Goal: Task Accomplishment & Management: Manage account settings

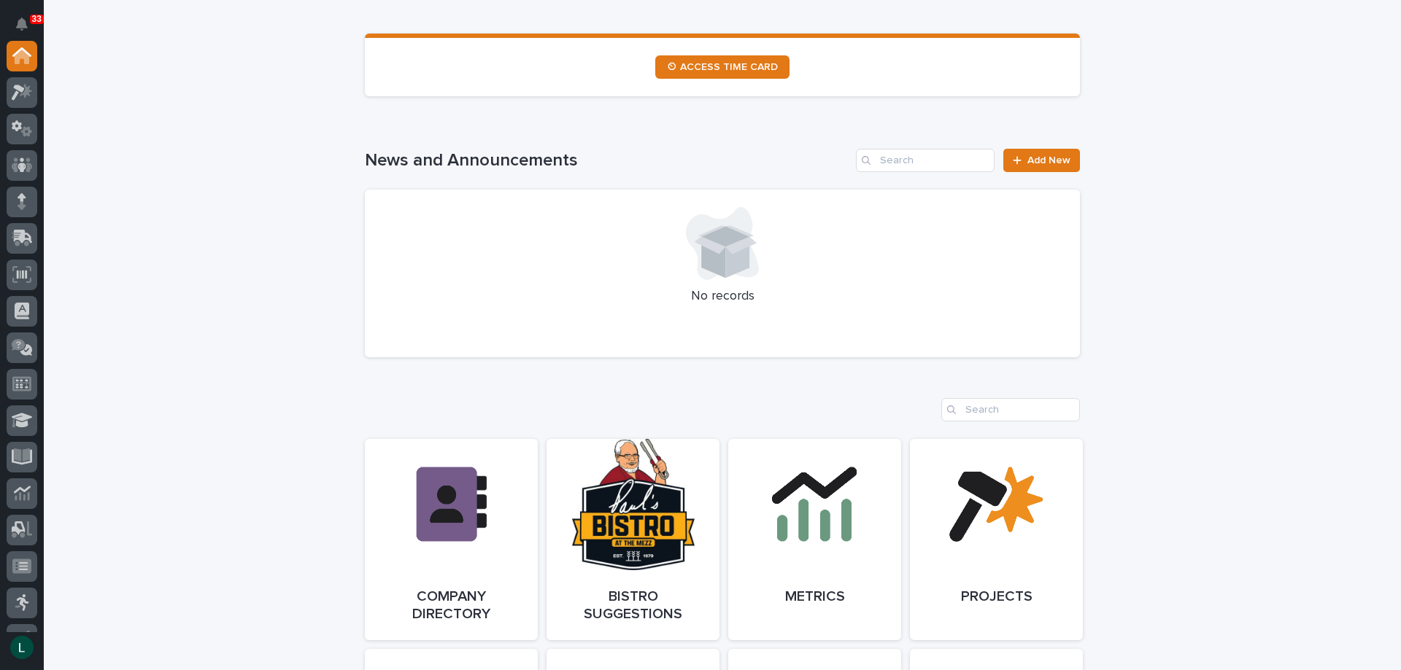
scroll to position [365, 0]
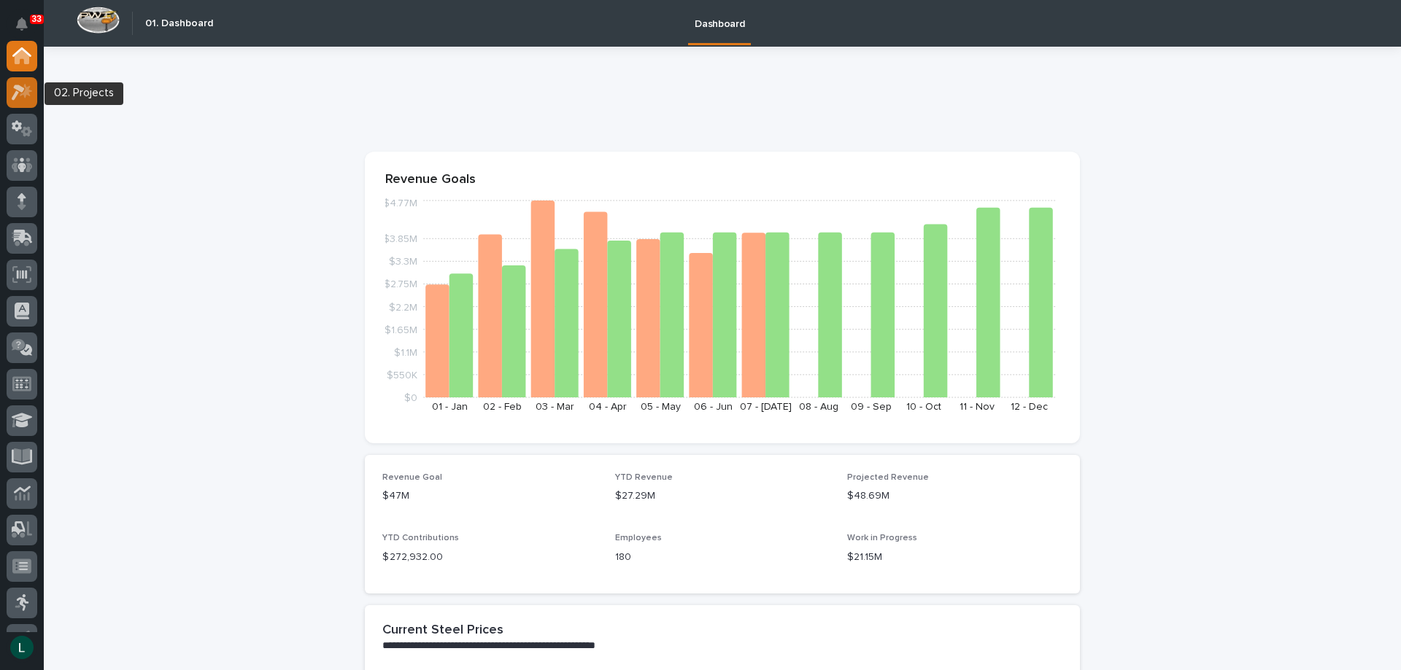
click at [18, 90] on icon at bounding box center [18, 93] width 13 height 16
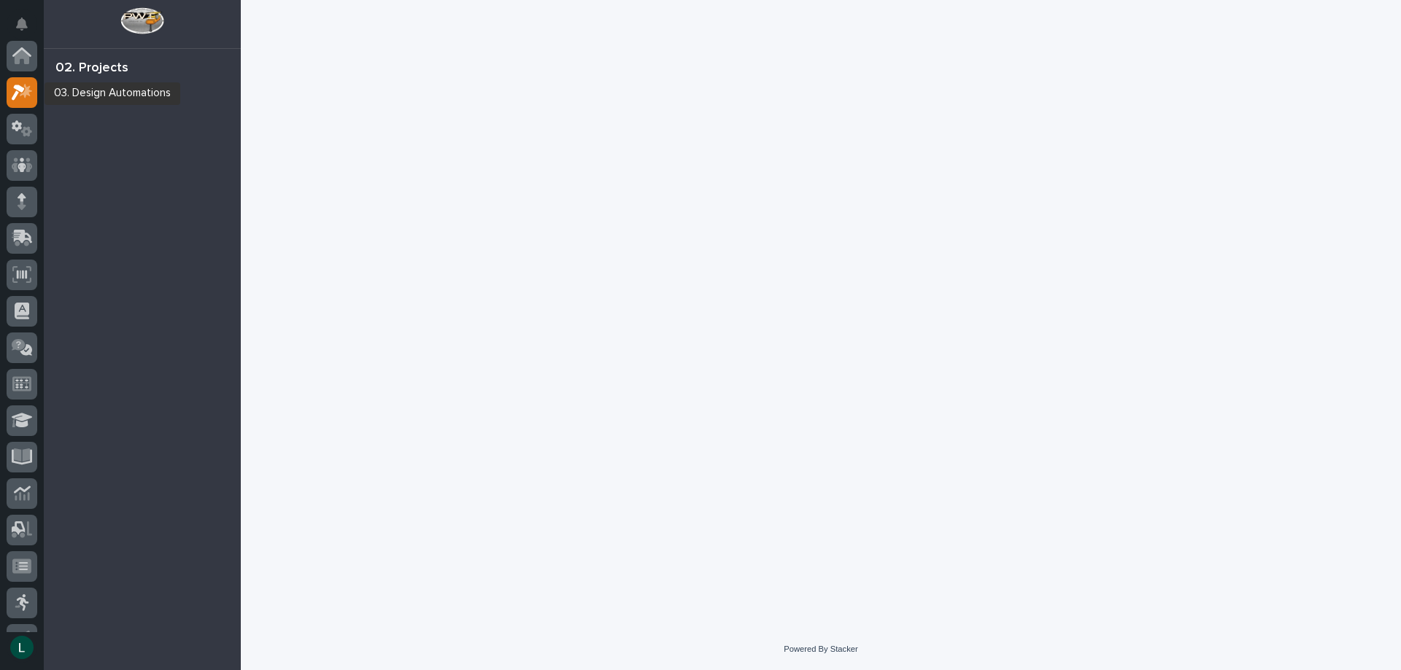
scroll to position [36, 0]
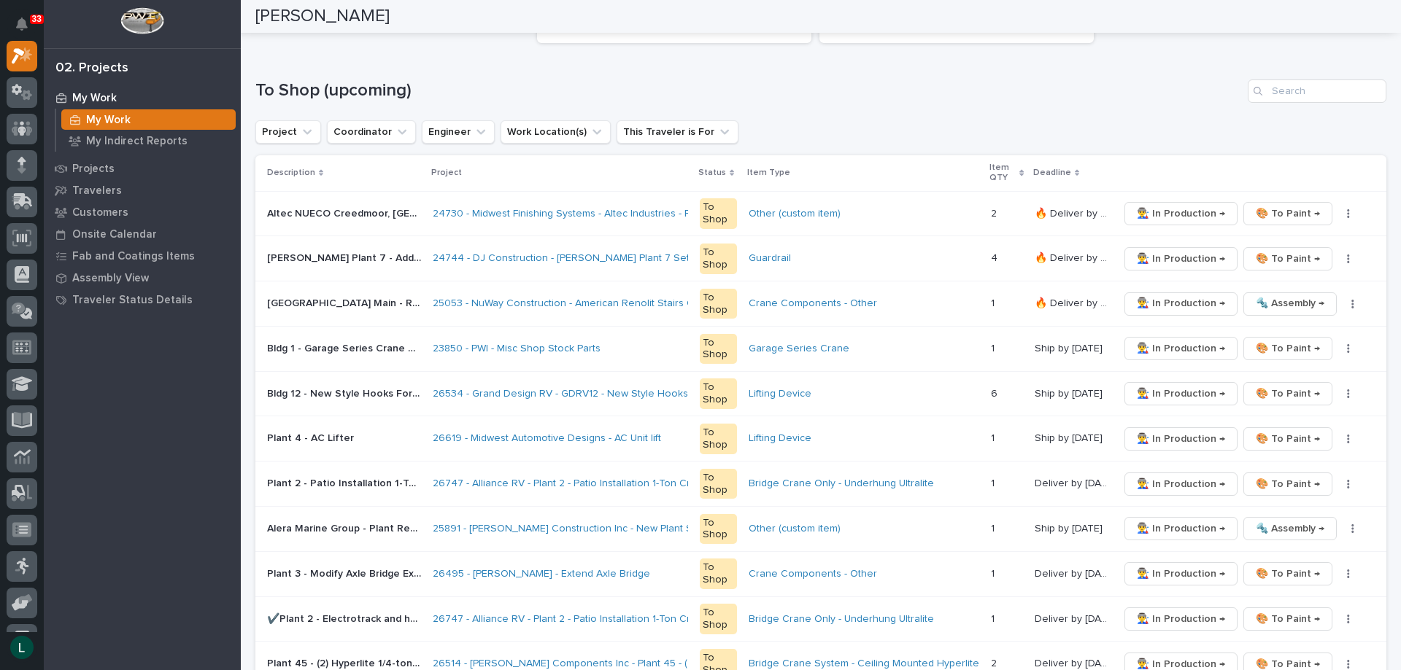
scroll to position [146, 0]
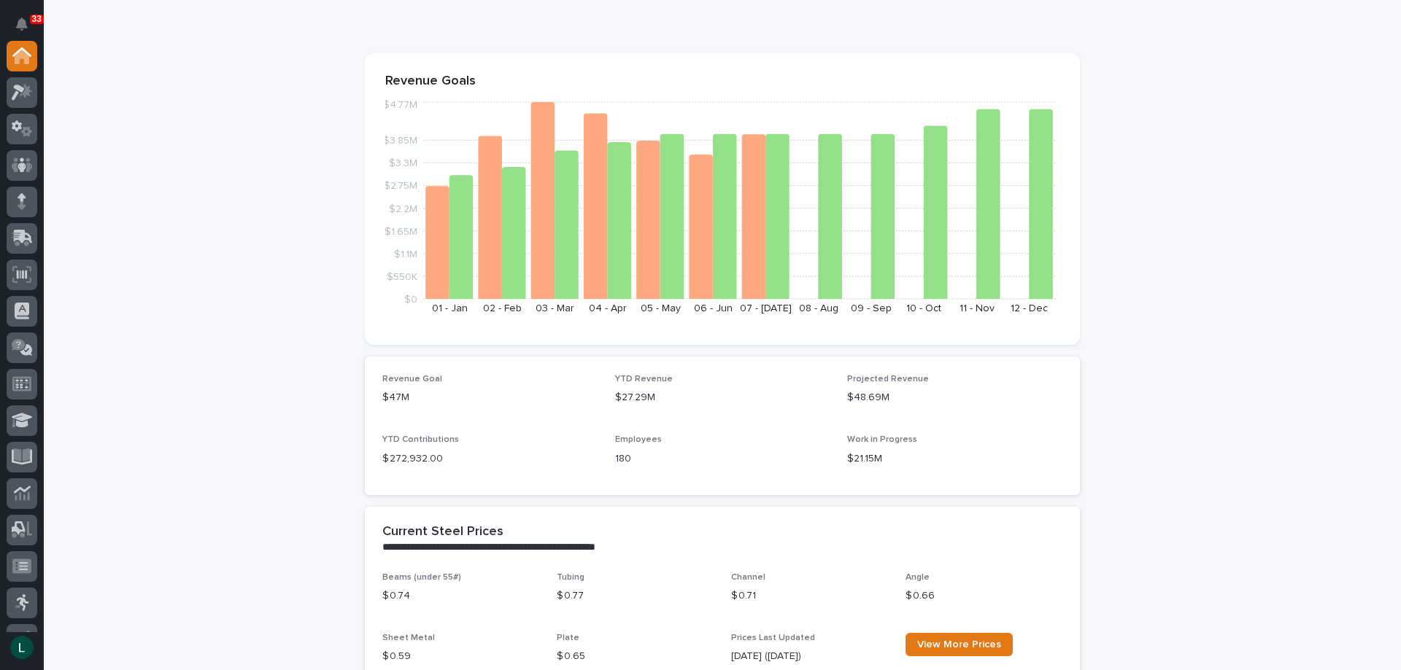
scroll to position [73, 0]
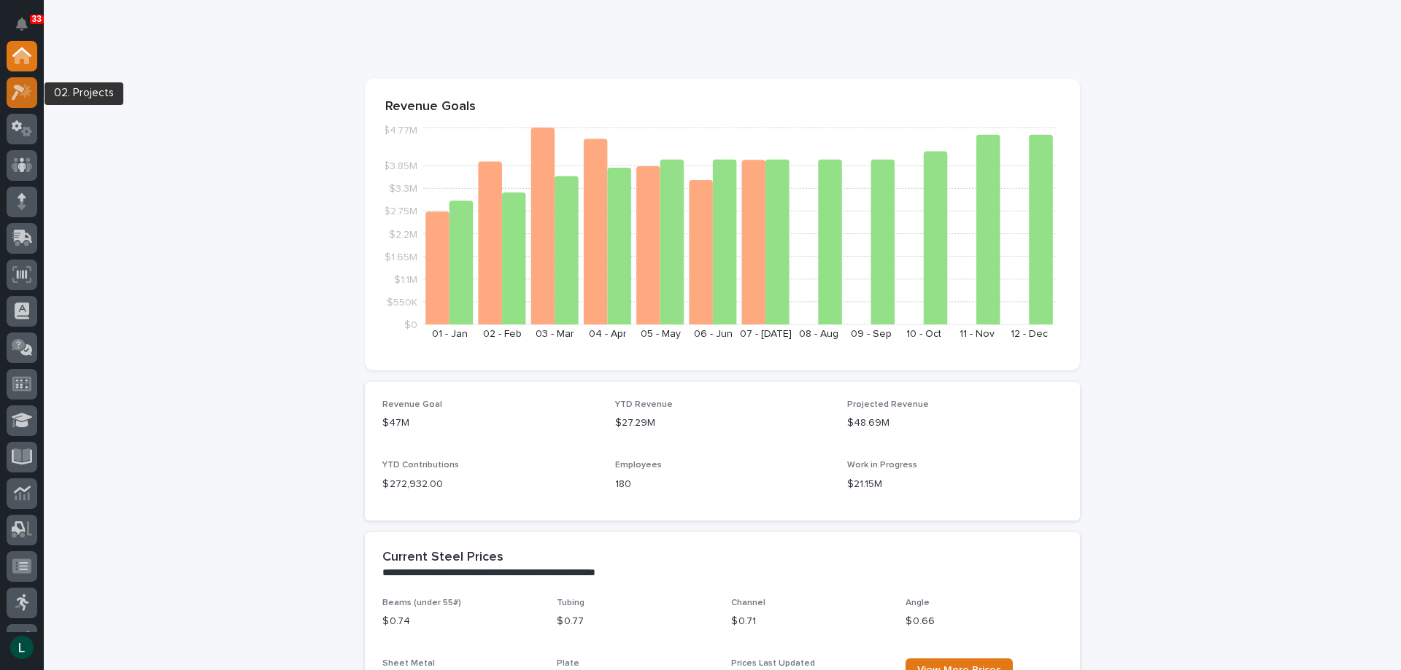
click at [25, 85] on icon at bounding box center [26, 90] width 12 height 15
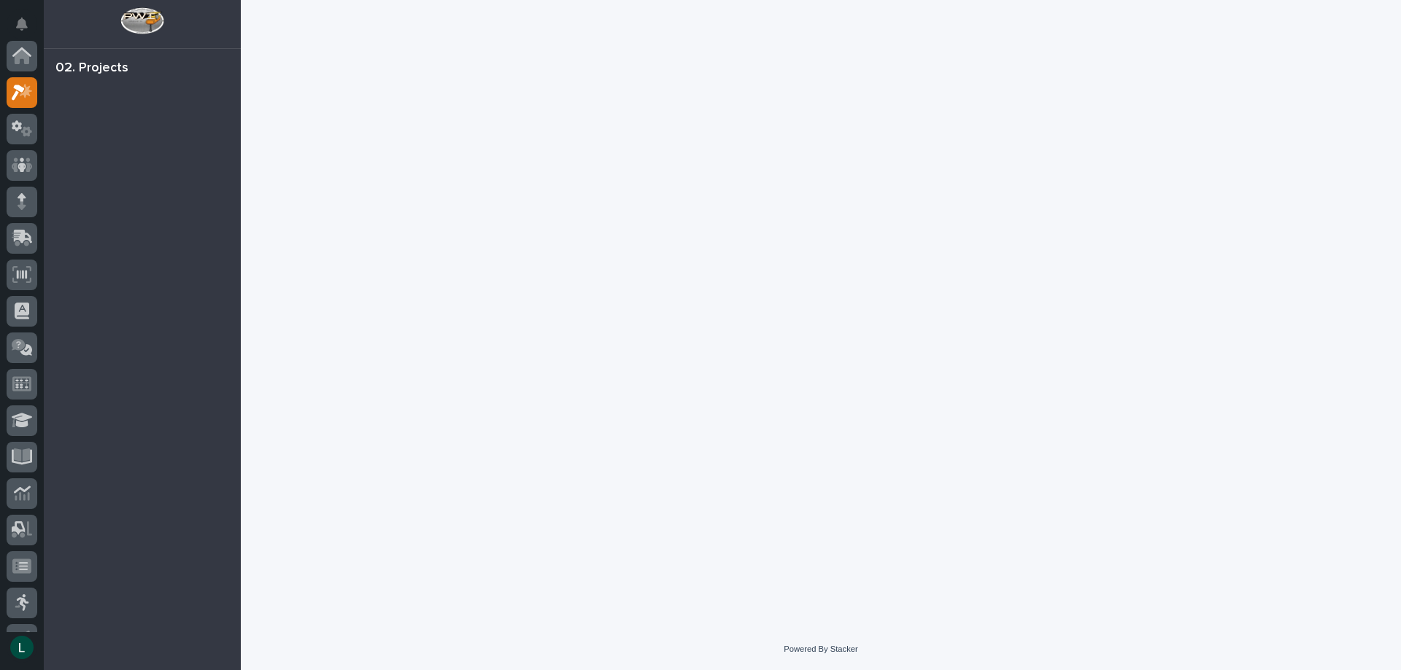
scroll to position [36, 0]
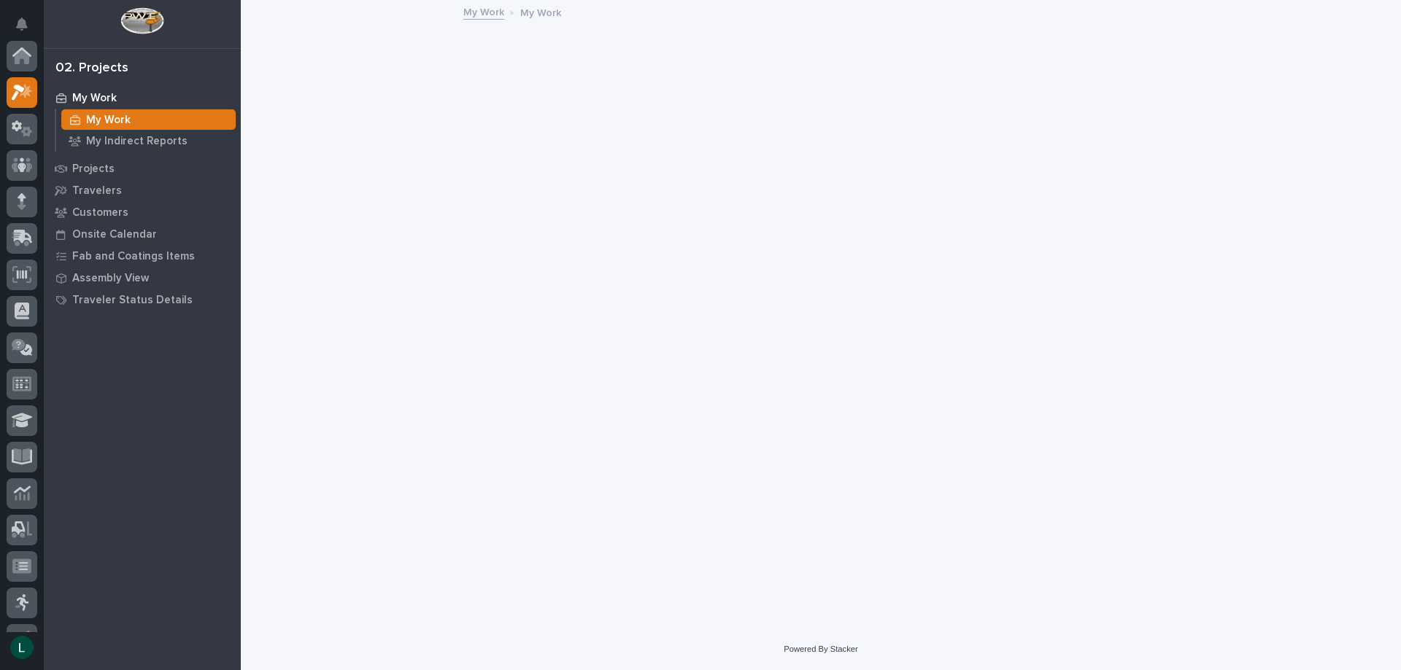
scroll to position [36, 0]
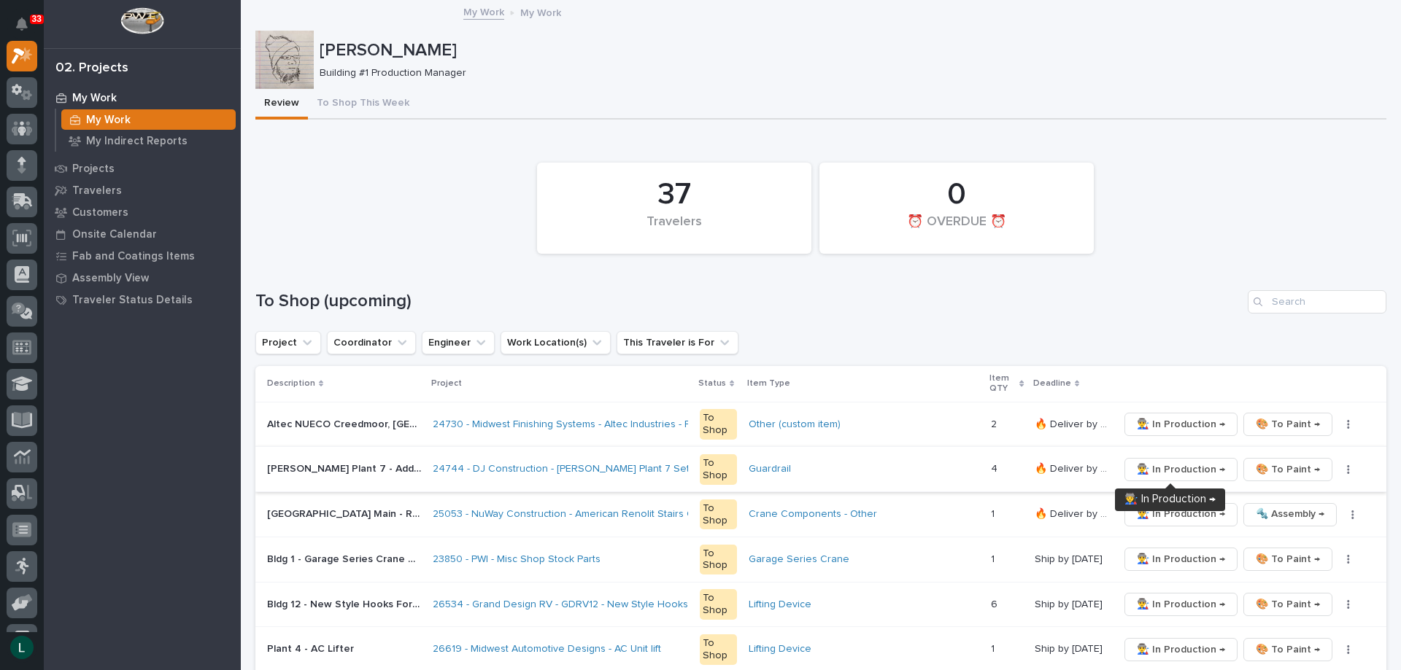
click at [1180, 467] on span "👨‍🏭 In Production →" at bounding box center [1180, 470] width 88 height 18
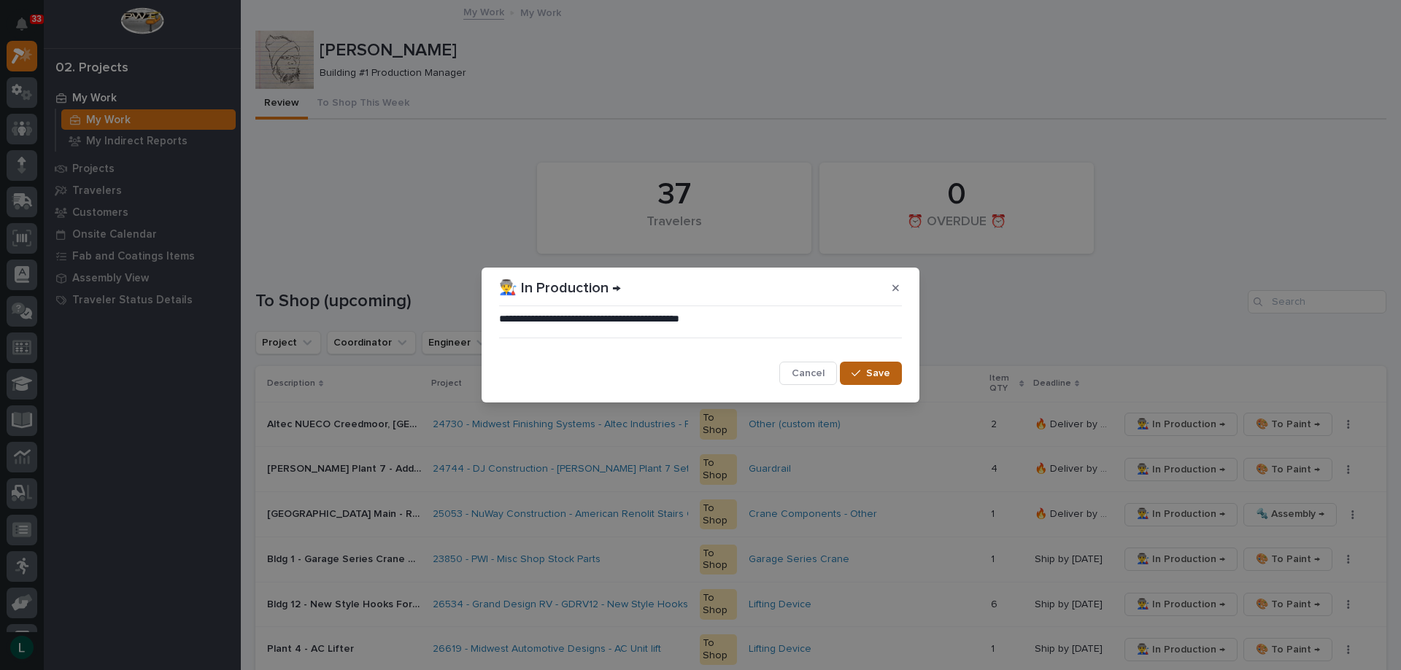
click at [882, 370] on span "Save" at bounding box center [878, 373] width 24 height 13
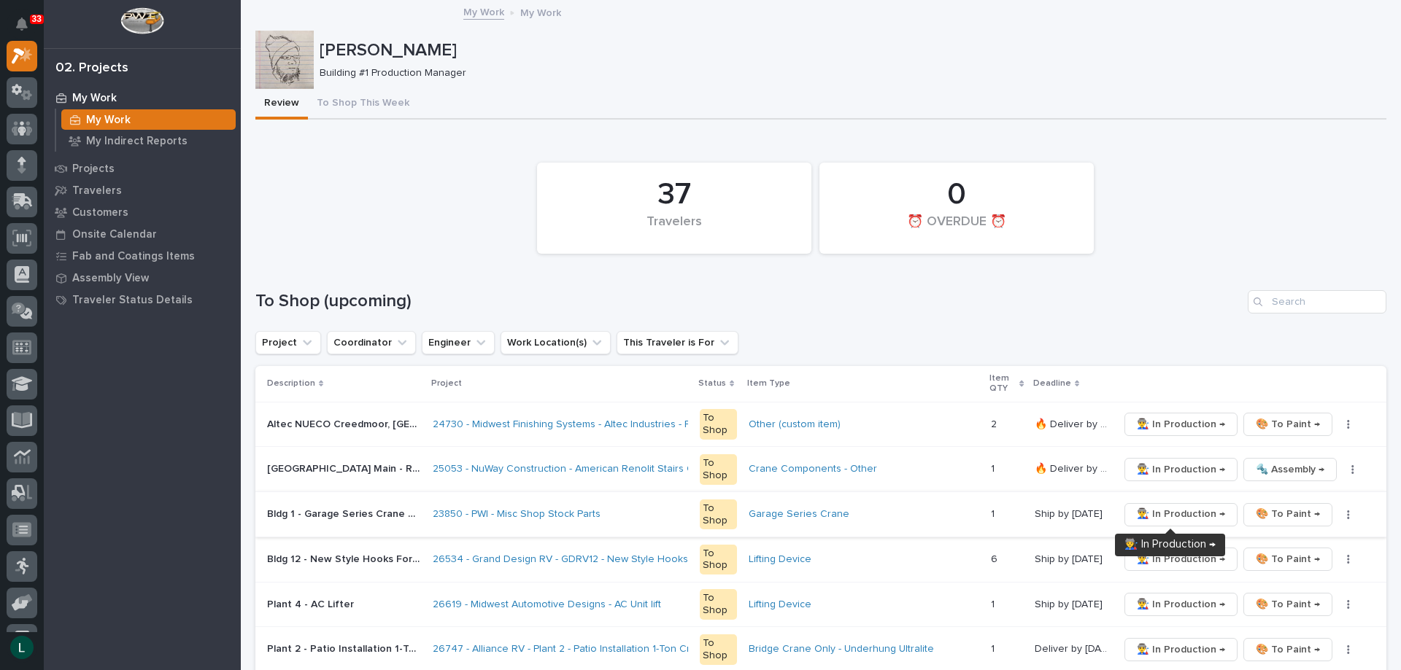
click at [1182, 510] on span "👨‍🏭 In Production →" at bounding box center [1180, 515] width 88 height 18
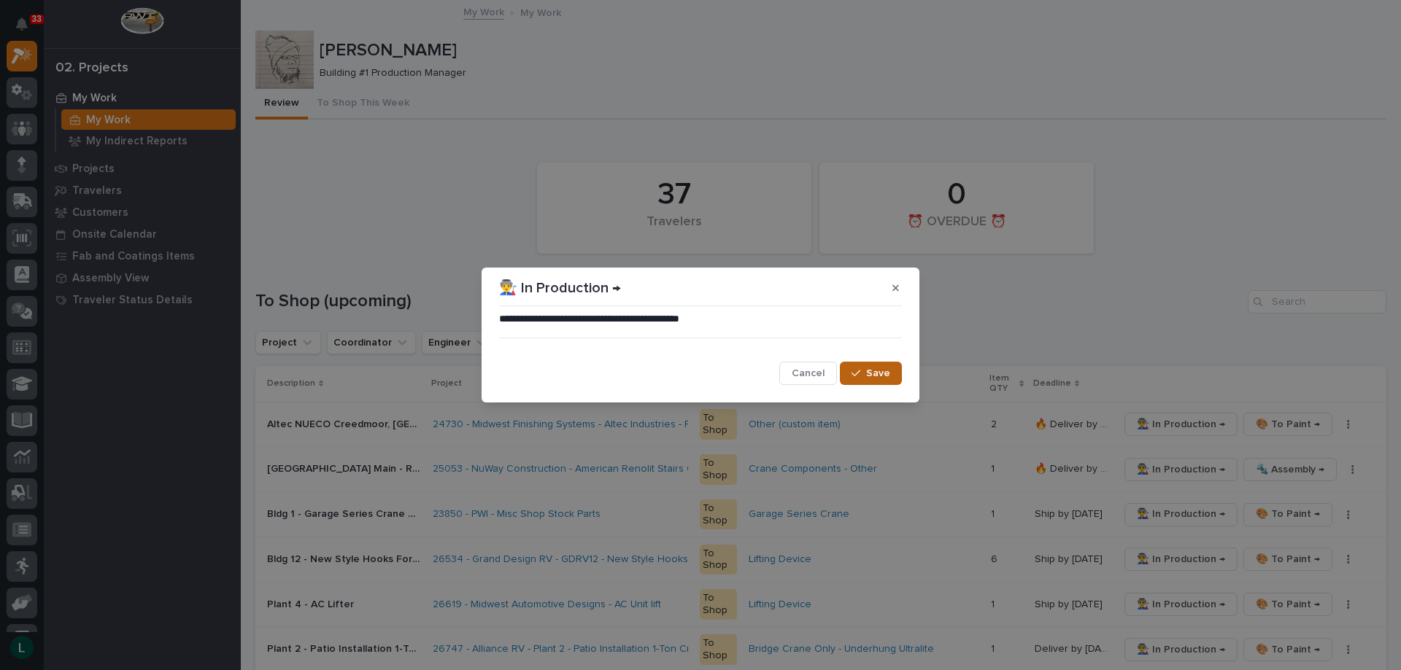
click at [883, 371] on span "Save" at bounding box center [878, 373] width 24 height 13
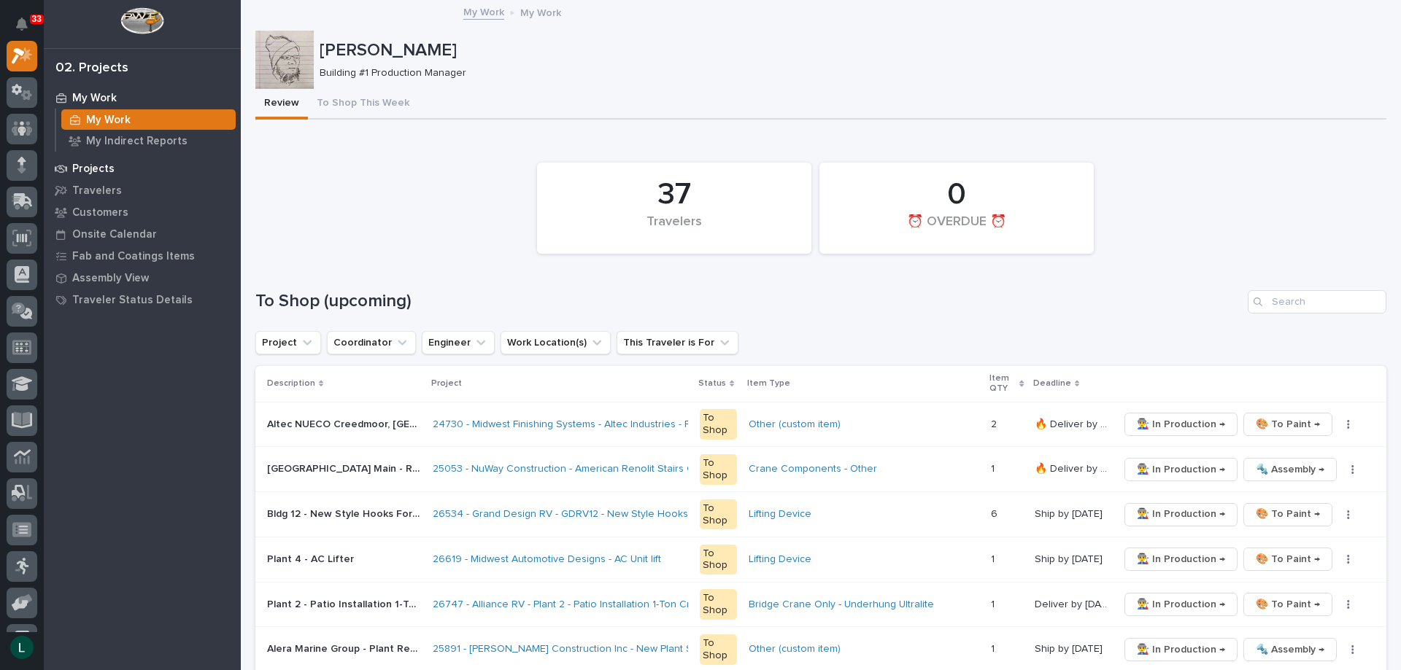
click at [86, 165] on p "Projects" at bounding box center [93, 169] width 42 height 13
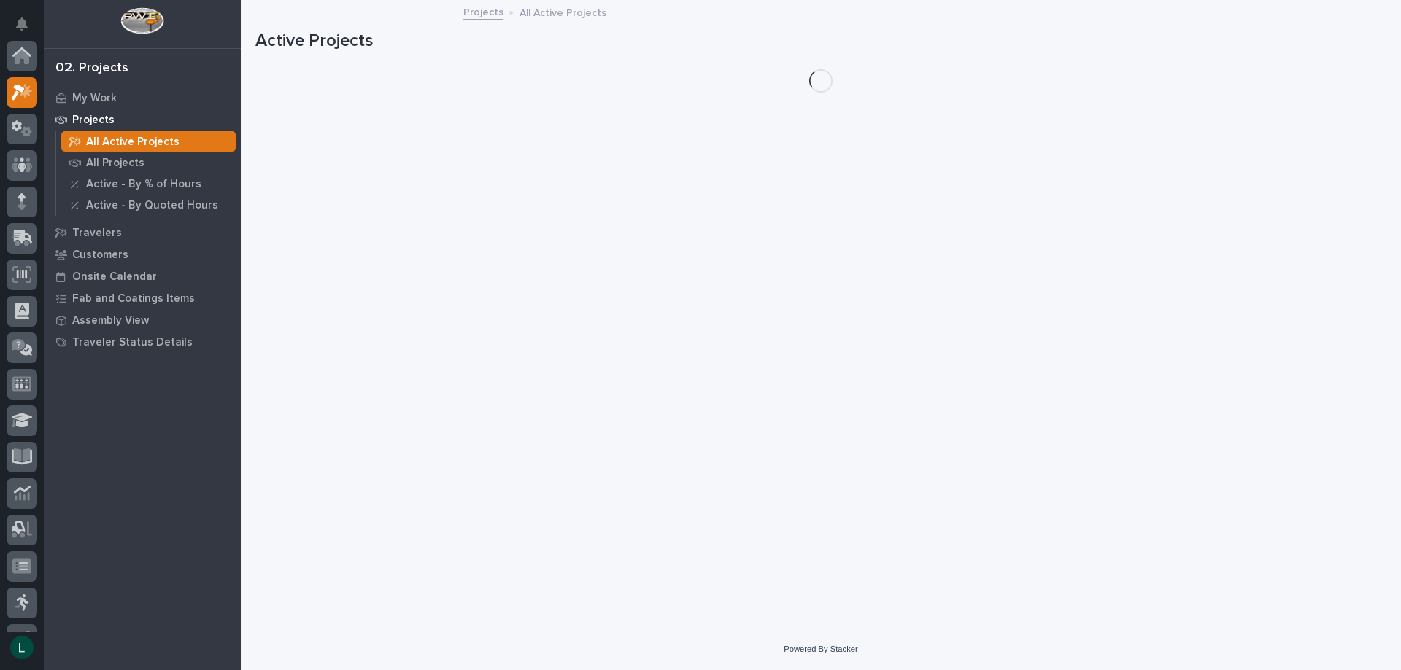
scroll to position [36, 0]
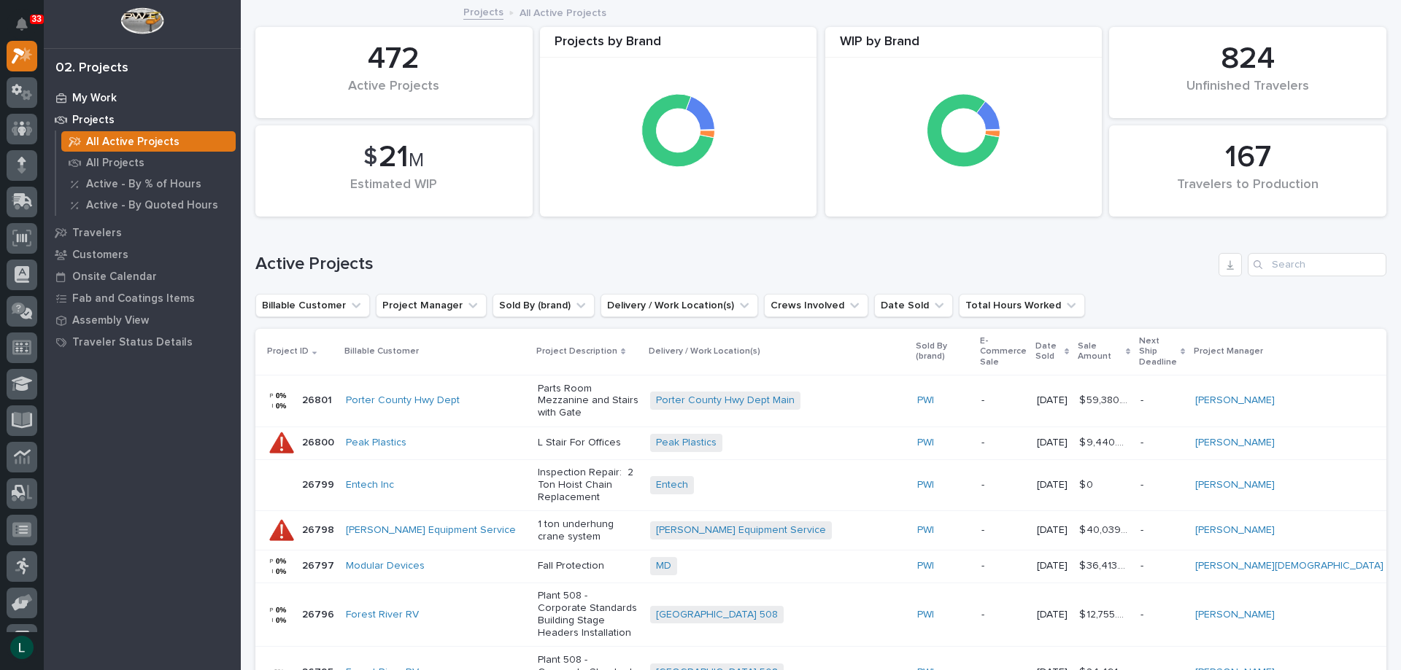
click at [101, 96] on p "My Work" at bounding box center [94, 98] width 44 height 13
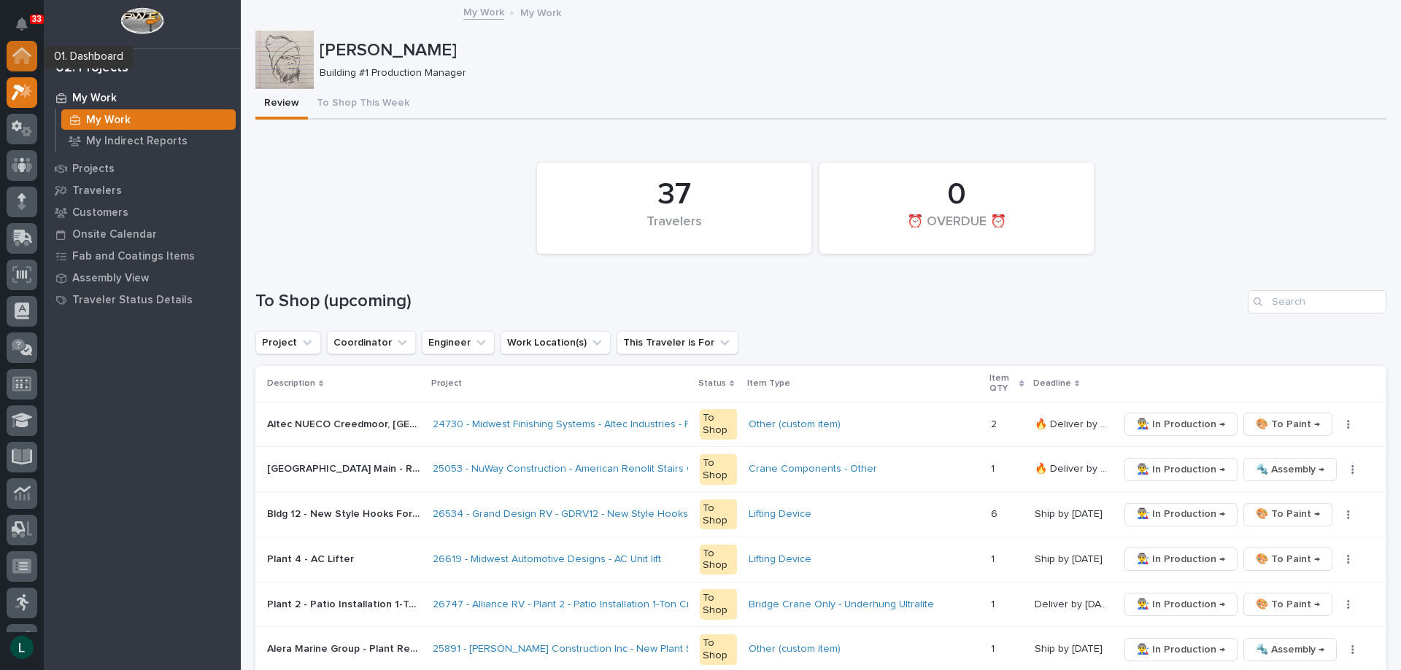
click at [23, 50] on icon at bounding box center [21, 51] width 19 height 9
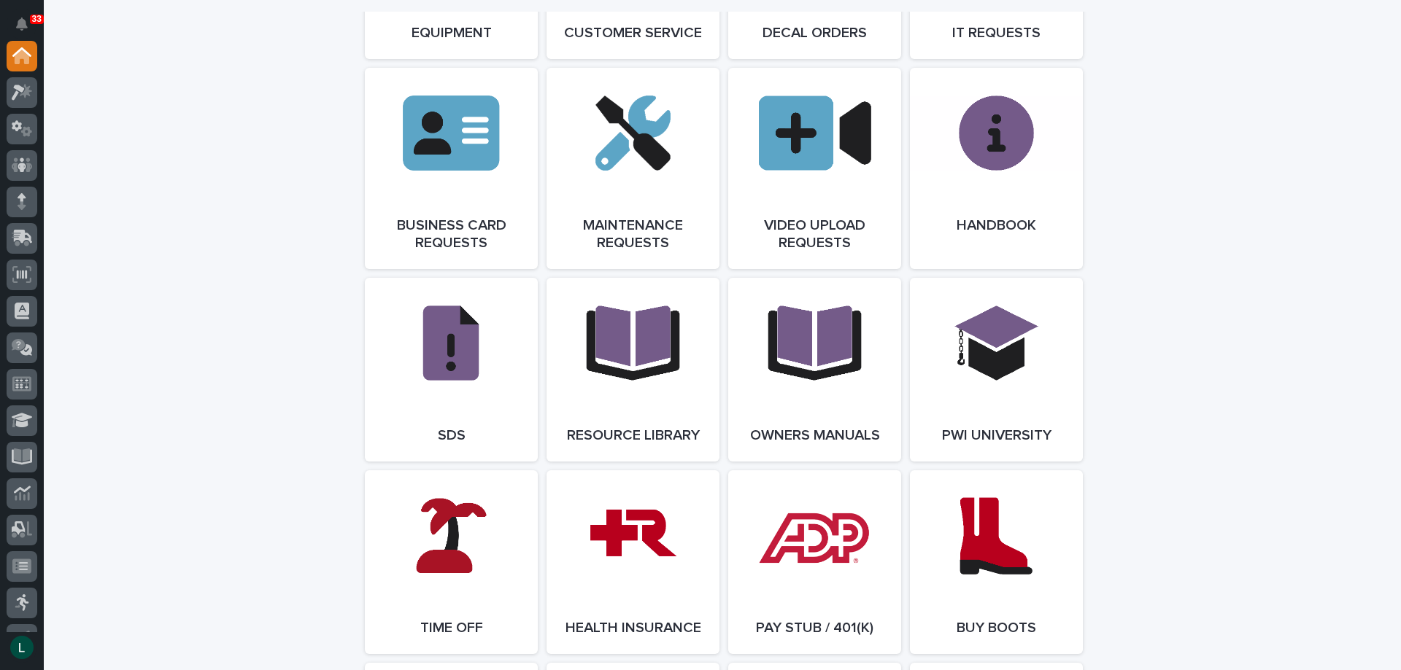
scroll to position [2334, 0]
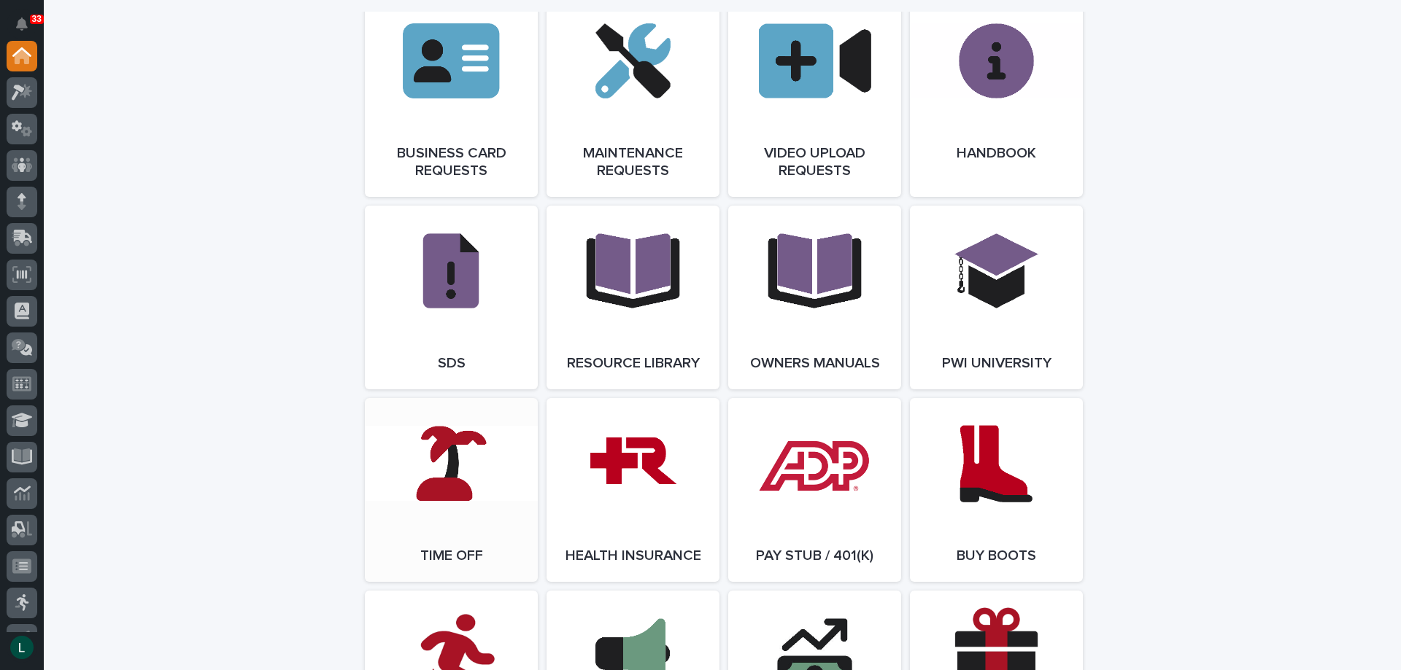
click at [433, 483] on link "Open Link" at bounding box center [451, 490] width 173 height 184
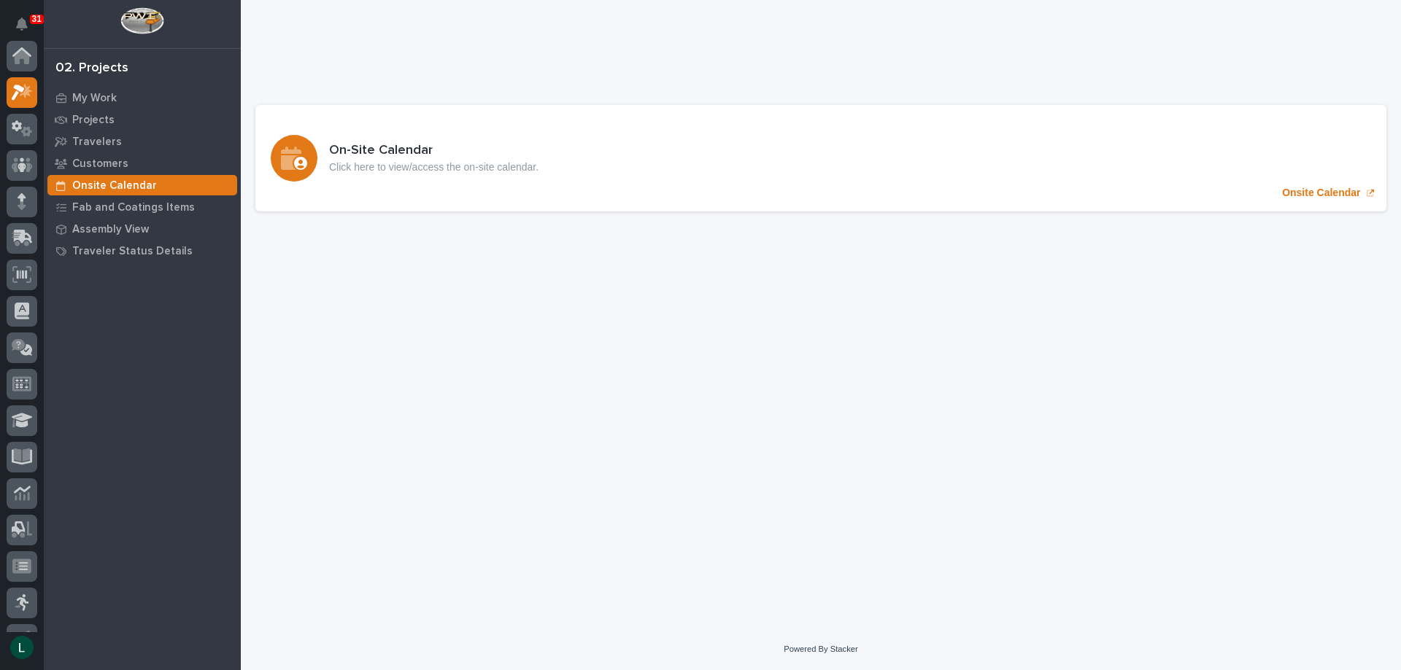
scroll to position [36, 0]
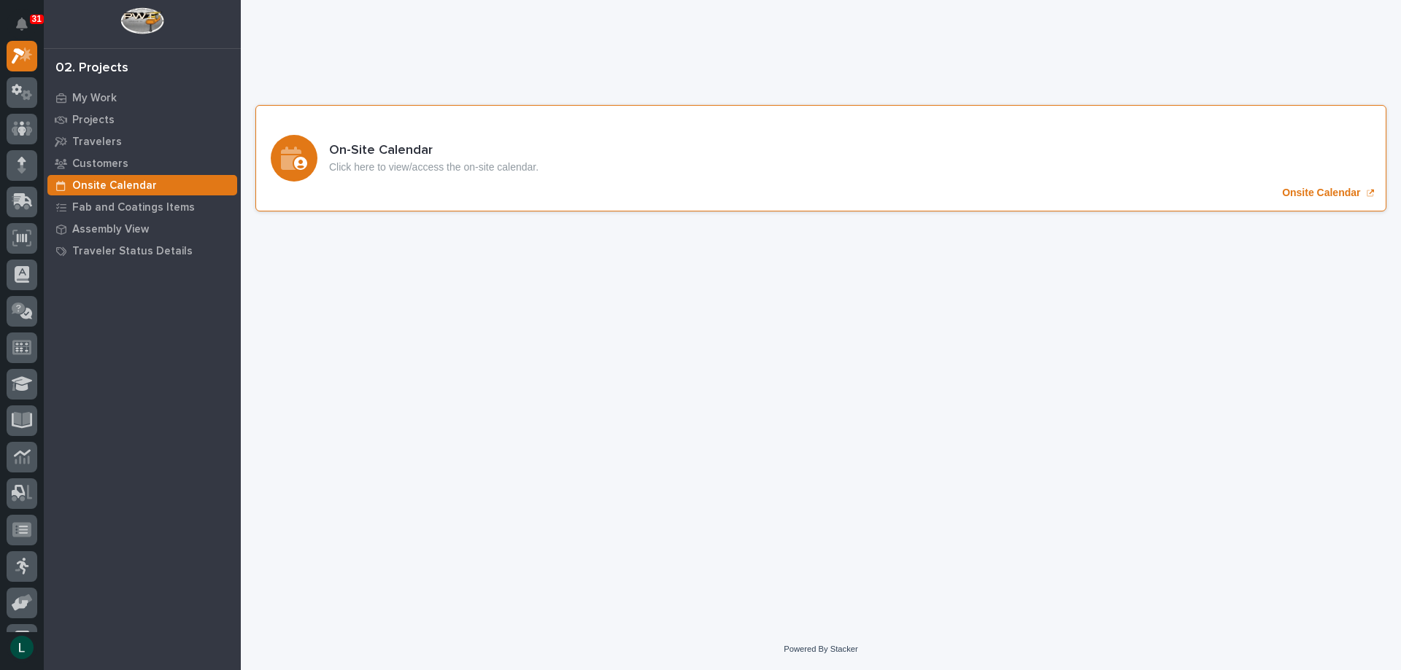
click at [299, 152] on icon "Onsite Calendar" at bounding box center [291, 158] width 20 height 23
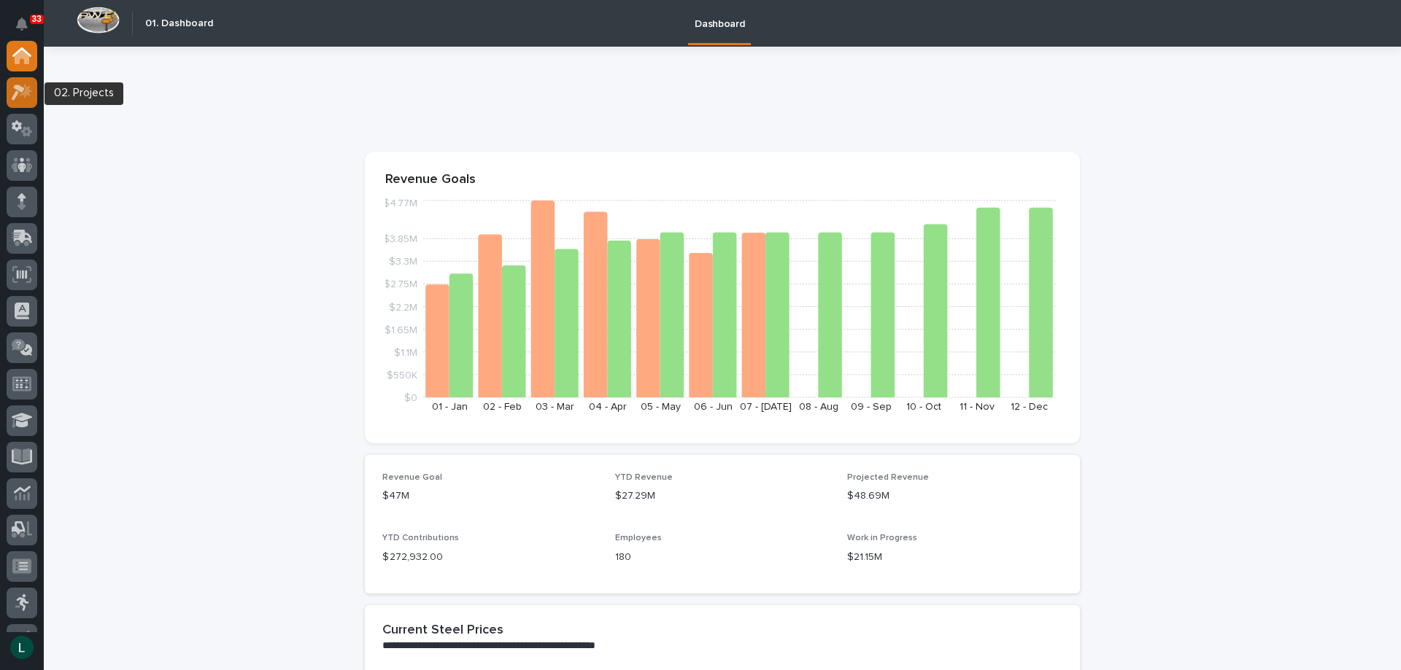
click at [27, 85] on icon at bounding box center [22, 92] width 21 height 17
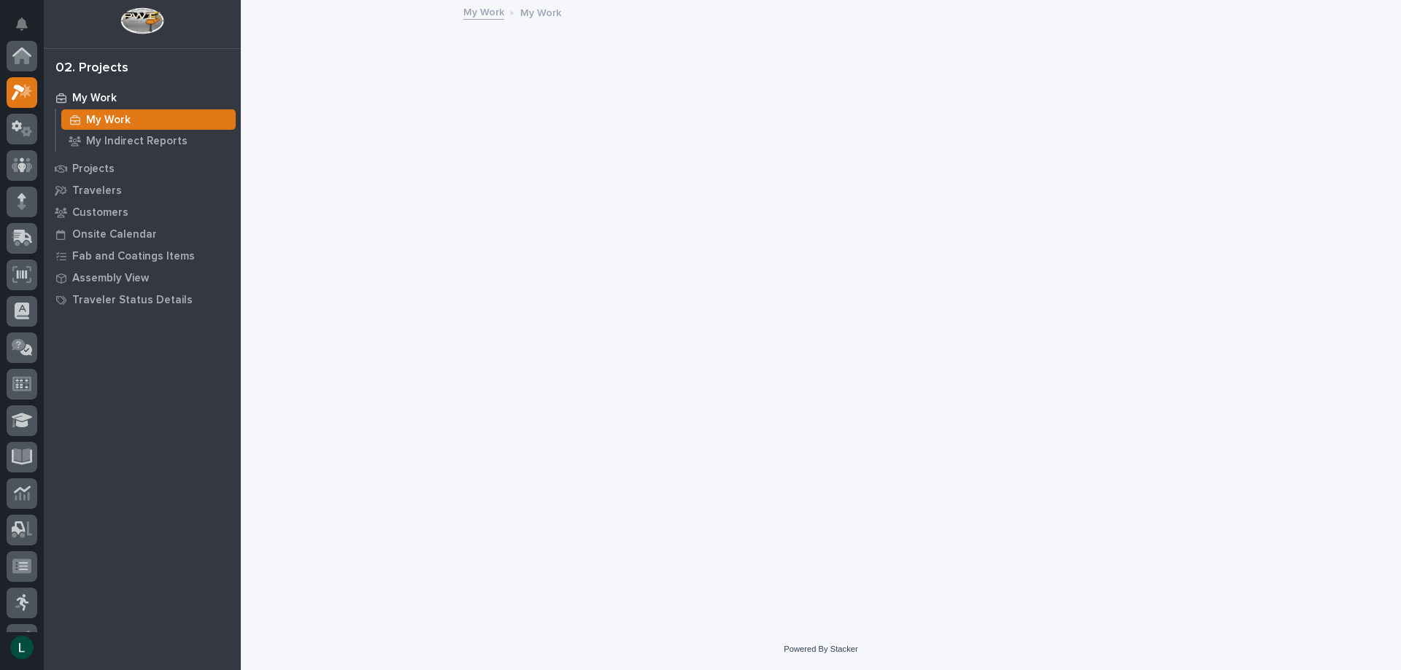
scroll to position [36, 0]
